Goal: Information Seeking & Learning: Learn about a topic

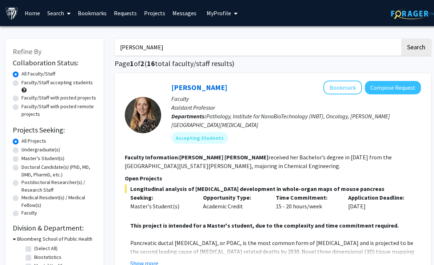
scroll to position [61, 0]
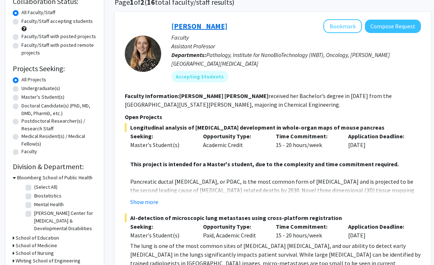
click at [190, 25] on link "[PERSON_NAME]" at bounding box center [199, 25] width 56 height 9
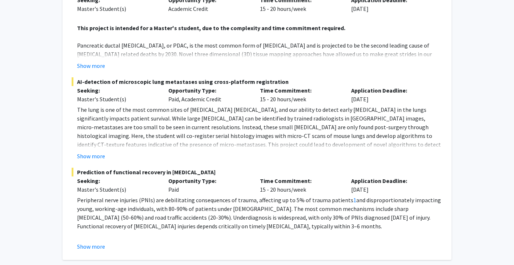
scroll to position [177, 0]
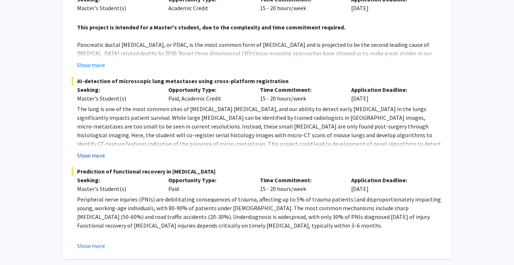
click at [89, 151] on button "Show more" at bounding box center [91, 155] width 28 height 9
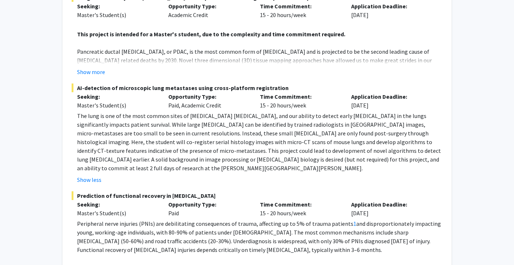
scroll to position [171, 0]
click at [89, 67] on button "Show more" at bounding box center [91, 71] width 28 height 9
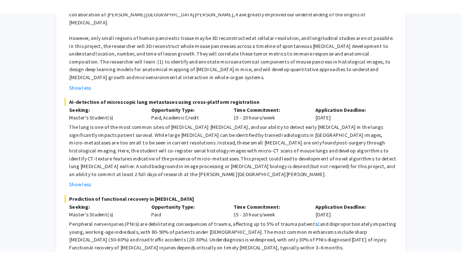
scroll to position [262, 0]
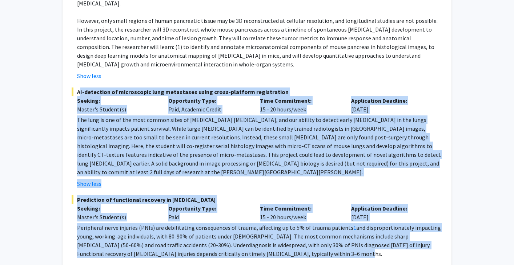
drag, startPoint x: 78, startPoint y: 75, endPoint x: 285, endPoint y: 228, distance: 257.6
click at [285, 228] on fg-project-list "Longitudinal analysis of cancer development in whole-organ maps of mouse pancre…" at bounding box center [257, 90] width 371 height 378
copy fg-project-list "AI-detection of microscopic lung metastases using cross-platform registration S…"
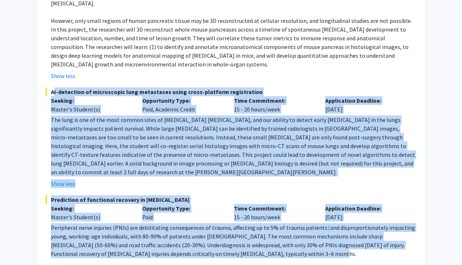
scroll to position [0, 0]
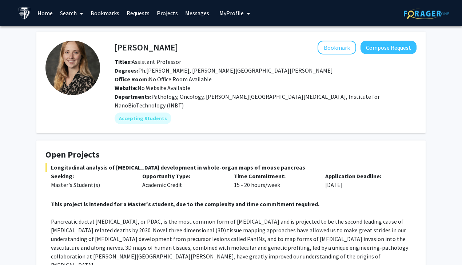
click at [43, 12] on link "Home" at bounding box center [45, 12] width 23 height 25
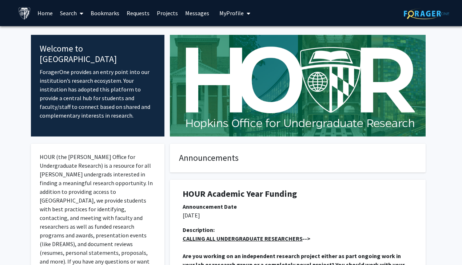
click at [68, 13] on link "Search" at bounding box center [71, 12] width 31 height 25
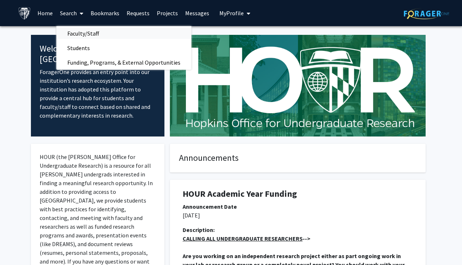
click at [89, 35] on span "Faculty/Staff" at bounding box center [82, 33] width 53 height 15
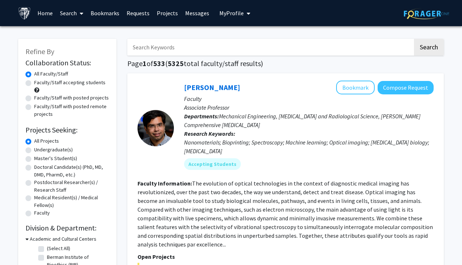
click at [34, 82] on label "Faculty/Staff accepting students" at bounding box center [69, 83] width 71 height 8
click at [34, 82] on input "Faculty/Staff accepting students" at bounding box center [36, 81] width 5 height 5
radio input "true"
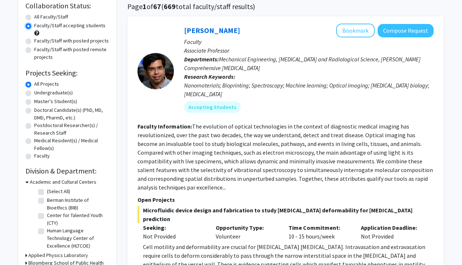
scroll to position [76, 0]
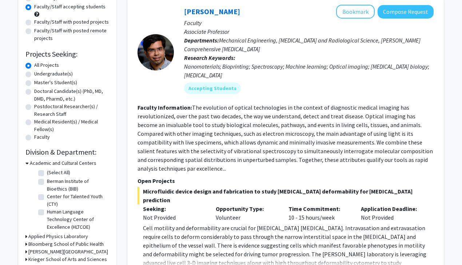
click at [34, 83] on label "Master's Student(s)" at bounding box center [55, 83] width 43 height 8
click at [34, 83] on input "Master's Student(s)" at bounding box center [36, 81] width 5 height 5
radio input "true"
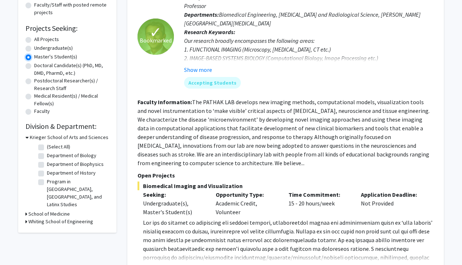
scroll to position [115, 0]
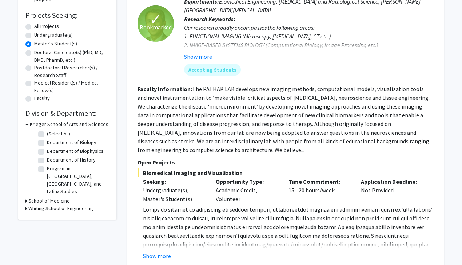
click at [47, 142] on label "Department of Biology" at bounding box center [71, 143] width 49 height 8
click at [47, 142] on input "Department of Biology" at bounding box center [49, 141] width 5 height 5
checkbox input "true"
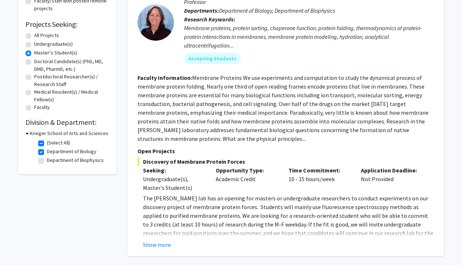
scroll to position [108, 0]
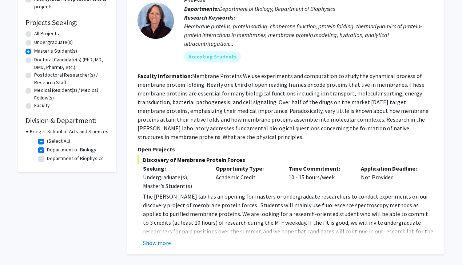
click at [47, 151] on label "Department of Biology" at bounding box center [71, 150] width 49 height 8
click at [47, 151] on input "Department of Biology" at bounding box center [49, 148] width 5 height 5
checkbox input "false"
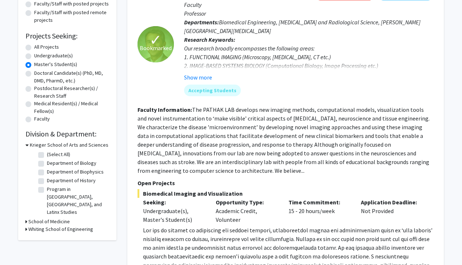
scroll to position [100, 0]
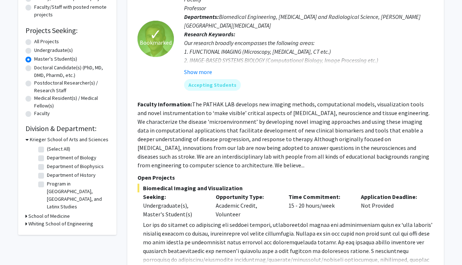
click at [38, 213] on h3 "School of Medicine" at bounding box center [48, 217] width 41 height 8
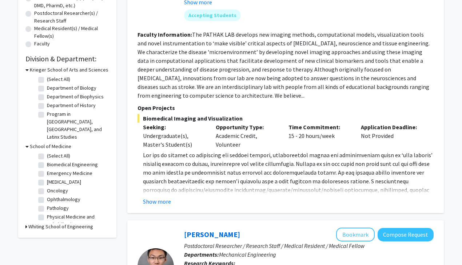
scroll to position [172, 0]
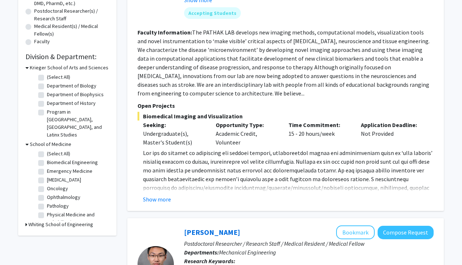
click at [47, 150] on label "(Select All)" at bounding box center [58, 154] width 23 height 8
click at [47, 150] on input "(Select All)" at bounding box center [49, 152] width 5 height 5
checkbox input "true"
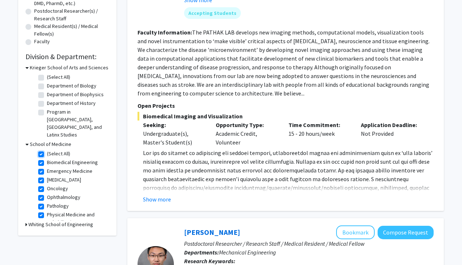
checkbox input "true"
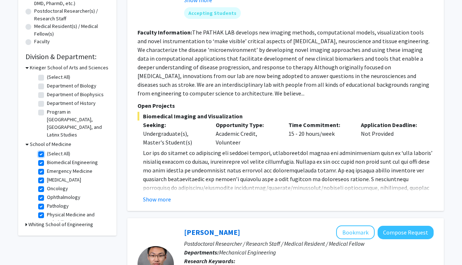
checkbox input "true"
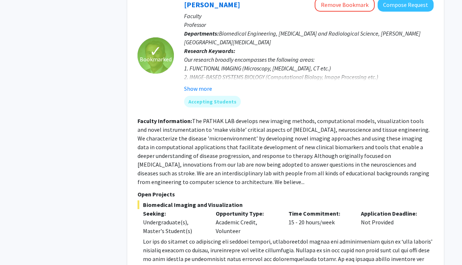
scroll to position [2821, 0]
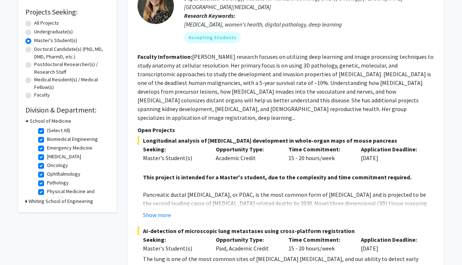
scroll to position [0, 0]
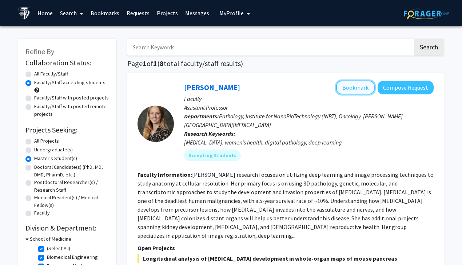
click at [361, 84] on button "Bookmark" at bounding box center [355, 88] width 39 height 14
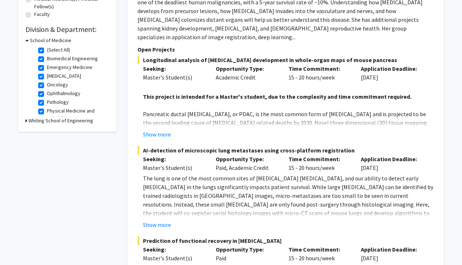
scroll to position [196, 0]
